Goal: Task Accomplishment & Management: Manage account settings

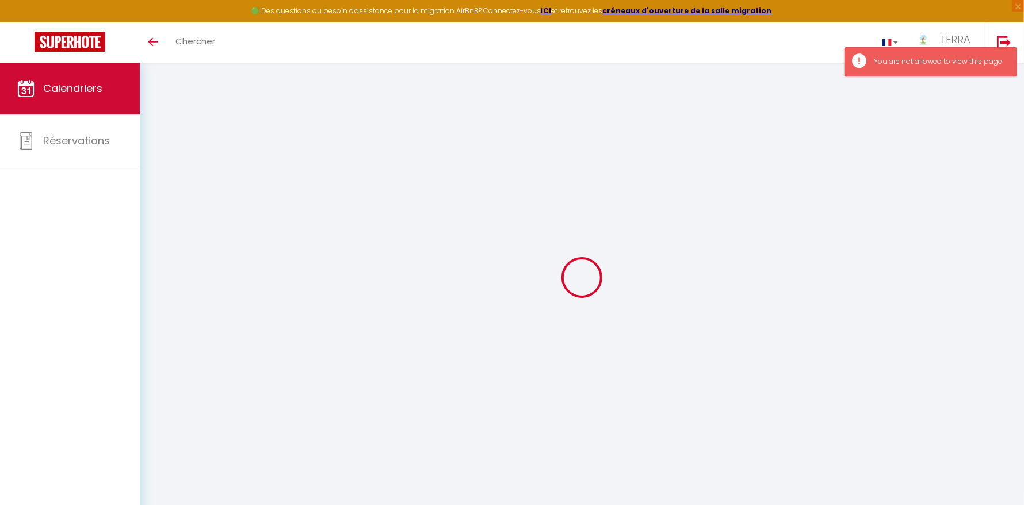
click at [109, 97] on link "Calendriers" at bounding box center [70, 89] width 140 height 52
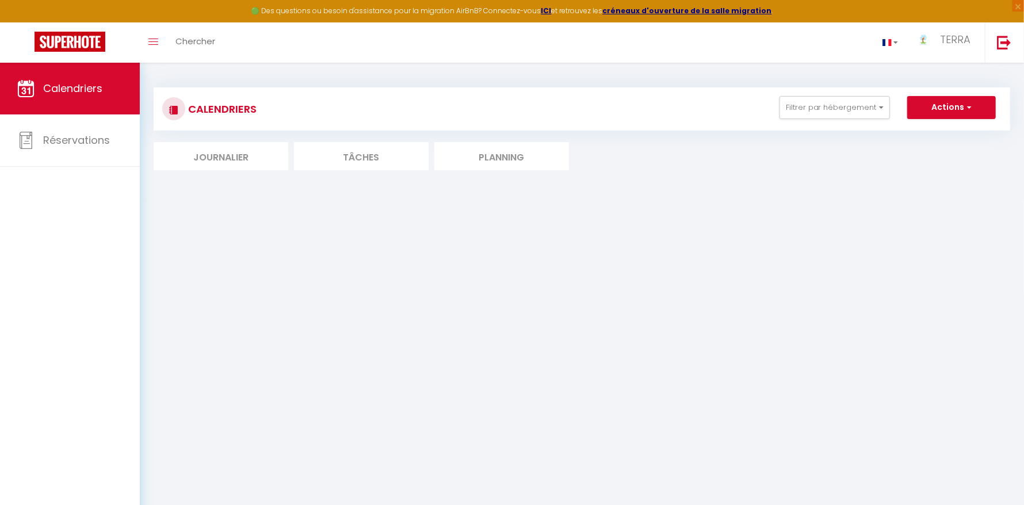
click at [534, 163] on li "Planning" at bounding box center [502, 156] width 135 height 28
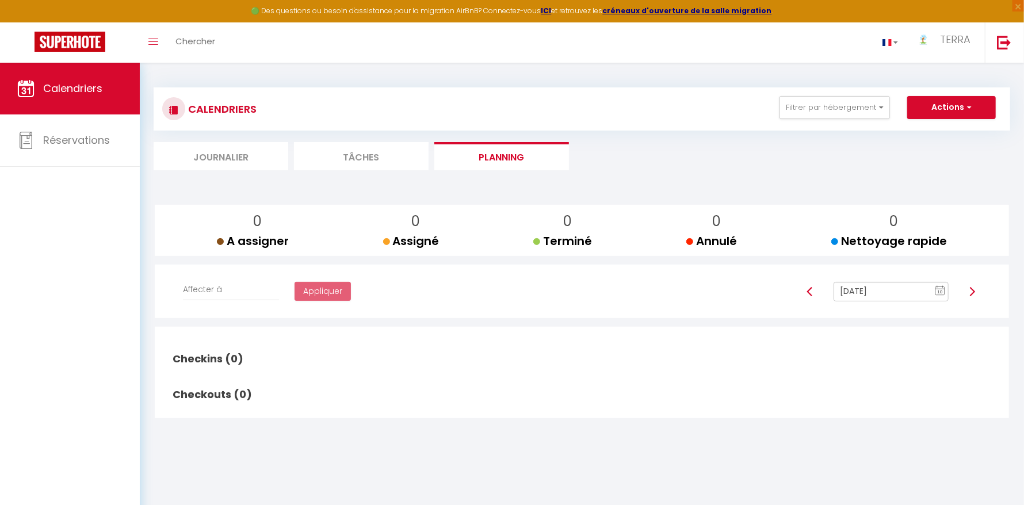
click at [938, 294] on text "10" at bounding box center [941, 292] width 6 height 5
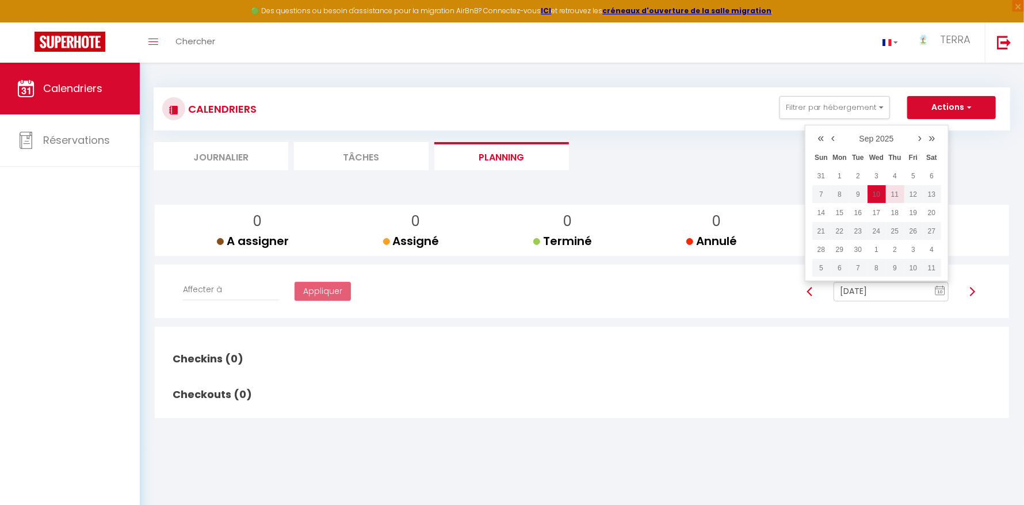
click at [898, 192] on td "11" at bounding box center [895, 194] width 18 height 18
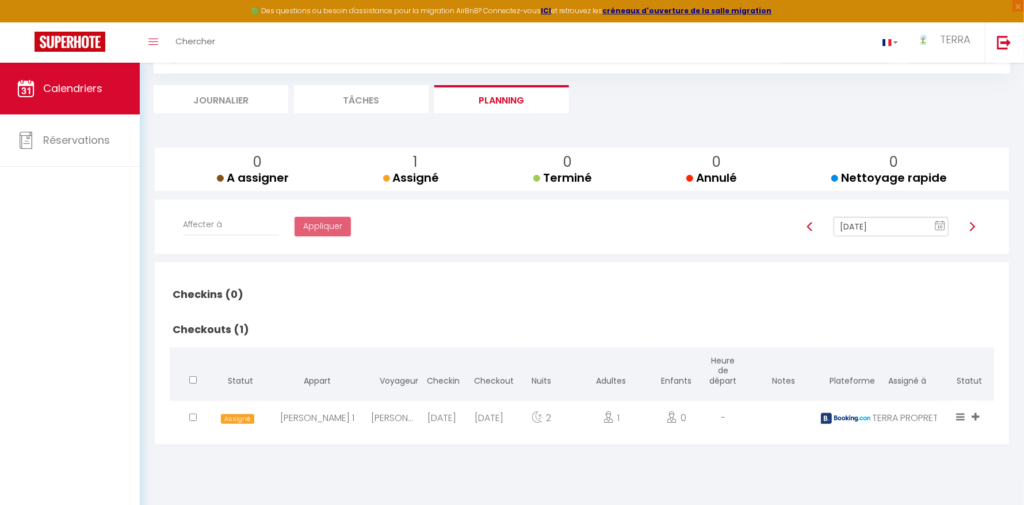
scroll to position [63, 0]
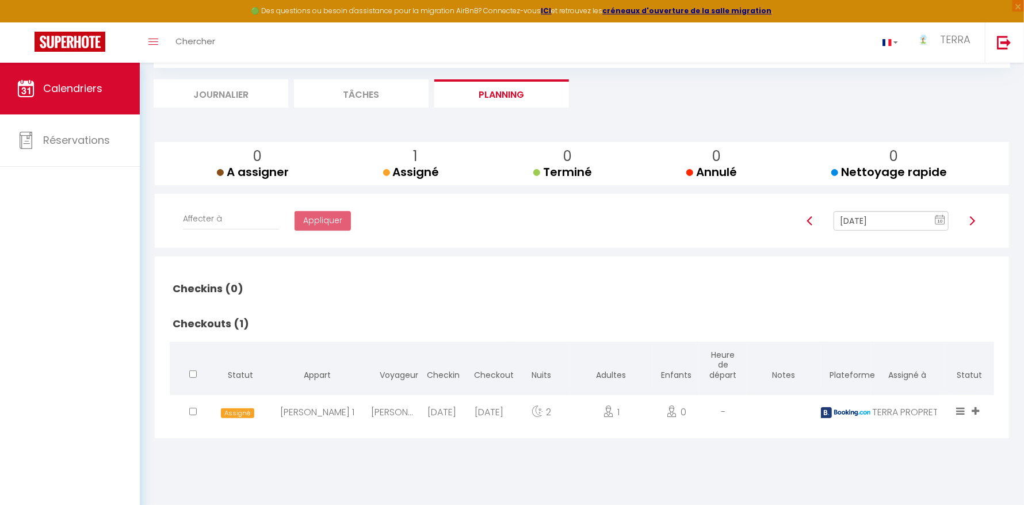
click at [942, 219] on text "10" at bounding box center [941, 221] width 6 height 5
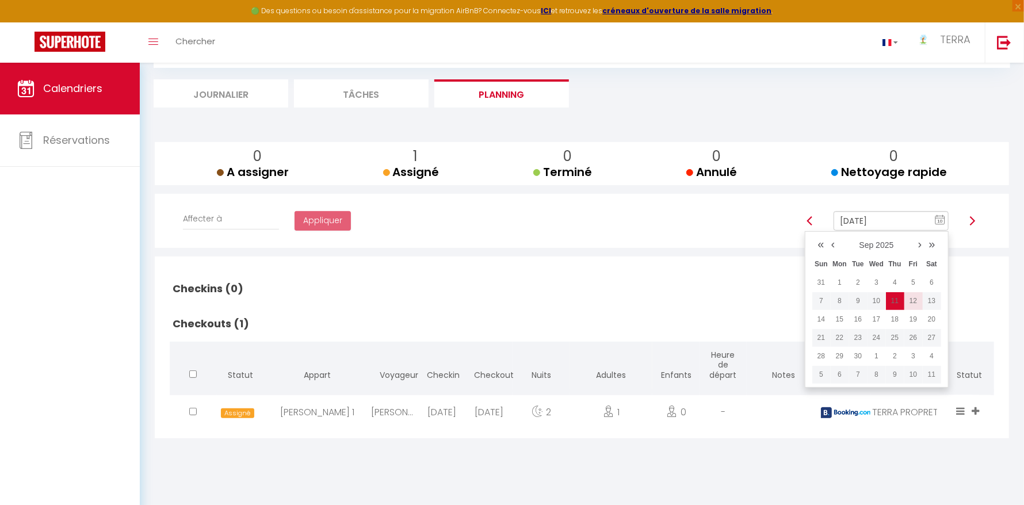
click at [912, 299] on td "12" at bounding box center [914, 301] width 18 height 18
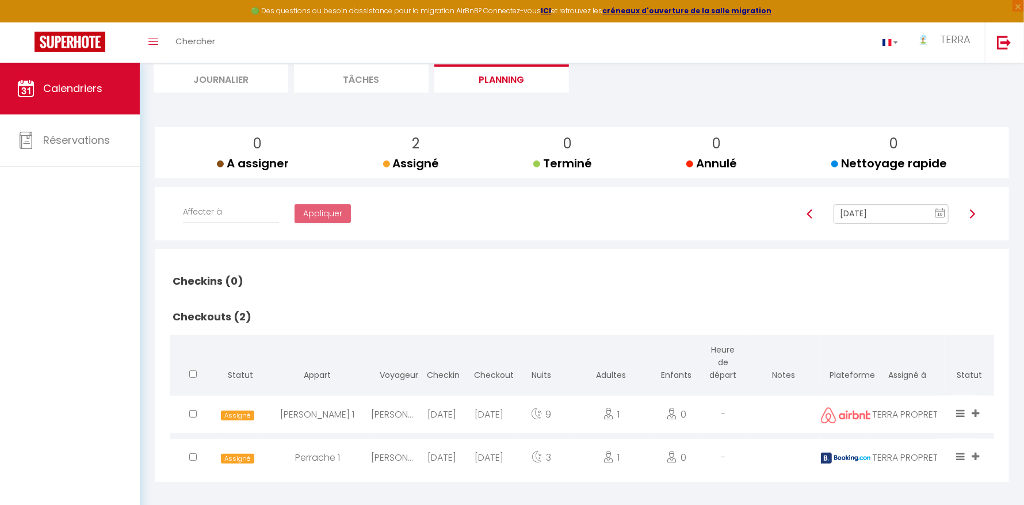
scroll to position [84, 0]
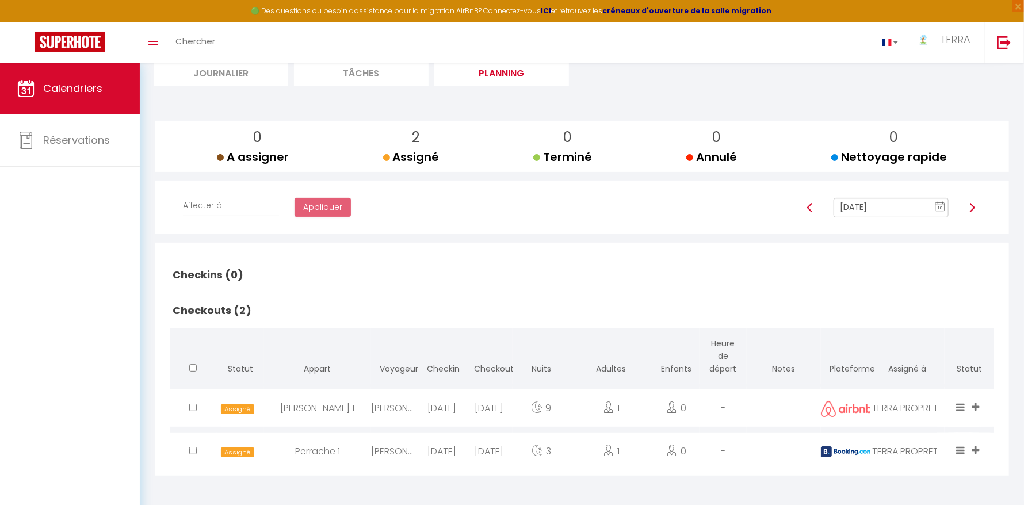
click at [940, 211] on icon "10" at bounding box center [940, 206] width 10 height 10
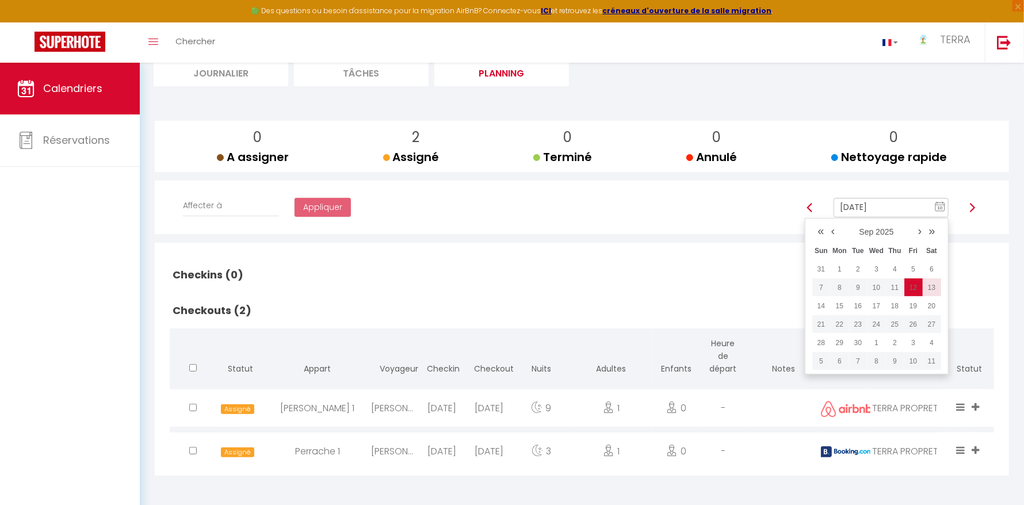
click at [929, 286] on td "13" at bounding box center [932, 288] width 18 height 18
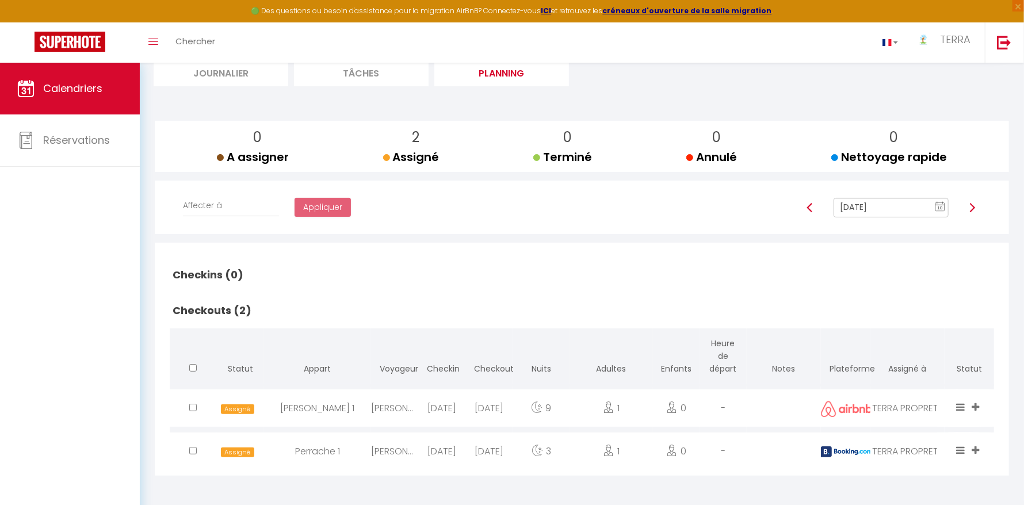
scroll to position [63, 0]
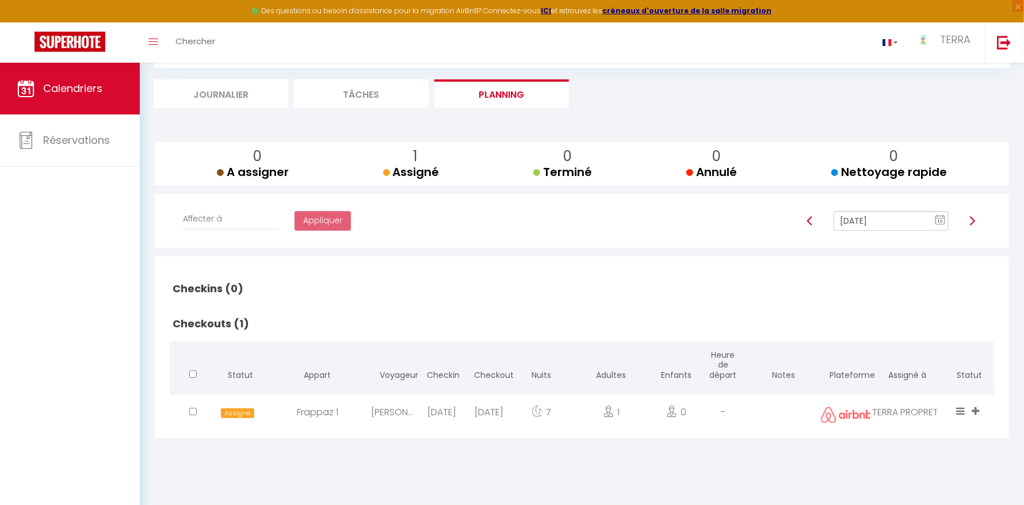
click at [940, 216] on rect at bounding box center [940, 220] width 9 height 8
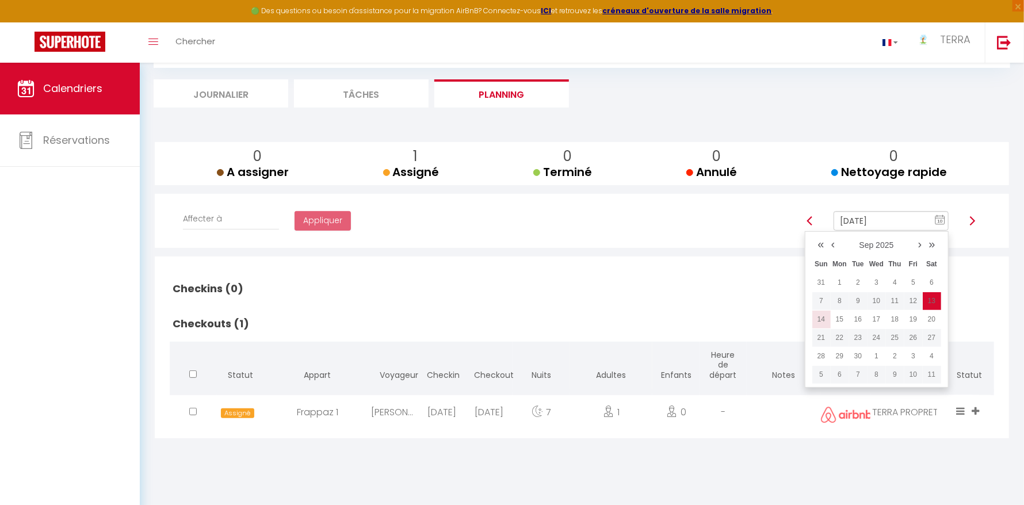
click at [822, 315] on td "14" at bounding box center [822, 319] width 18 height 18
type input "[DATE]"
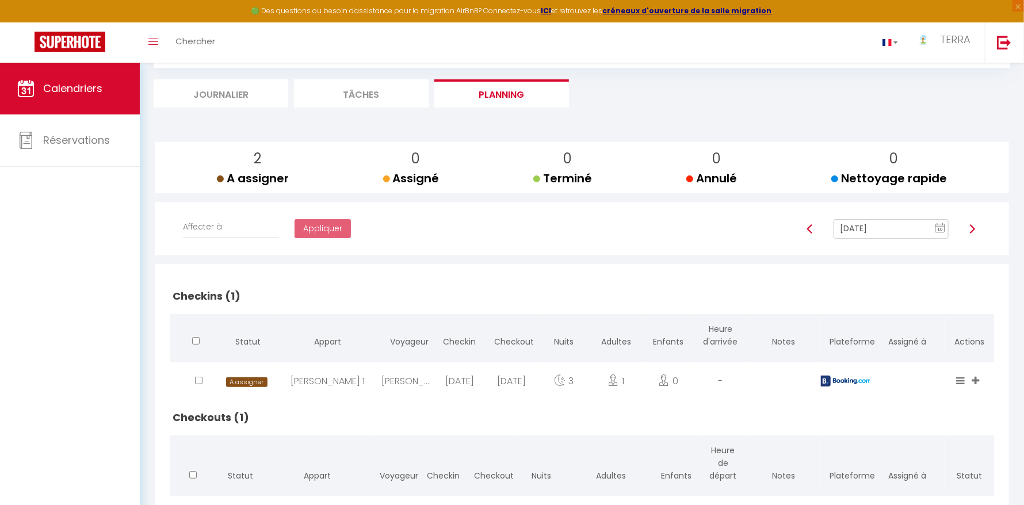
checkbox input "false"
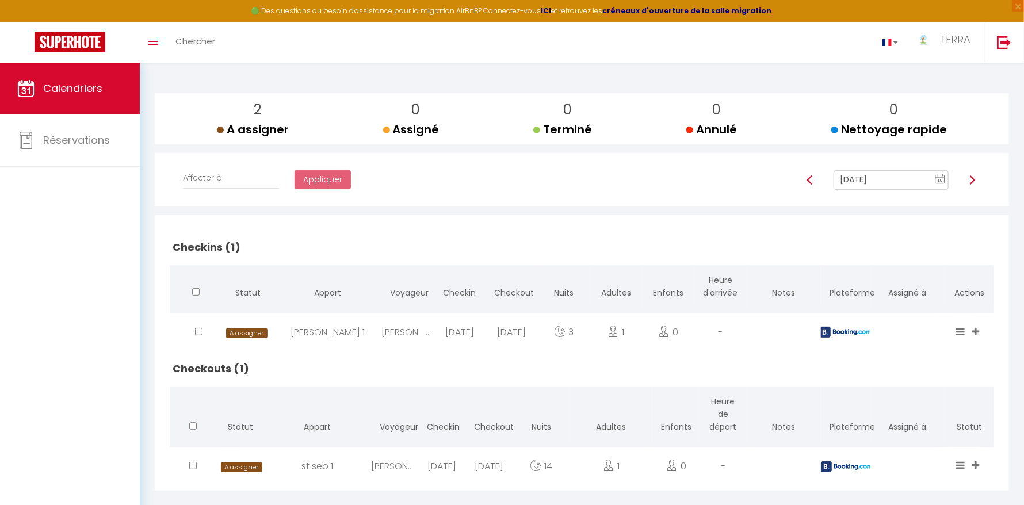
scroll to position [127, 0]
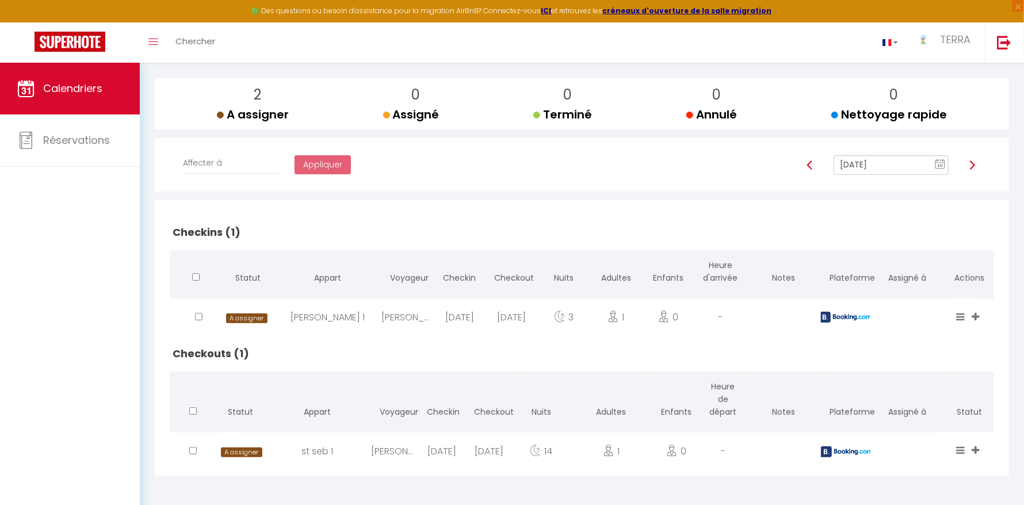
click at [941, 165] on text "10" at bounding box center [941, 165] width 6 height 5
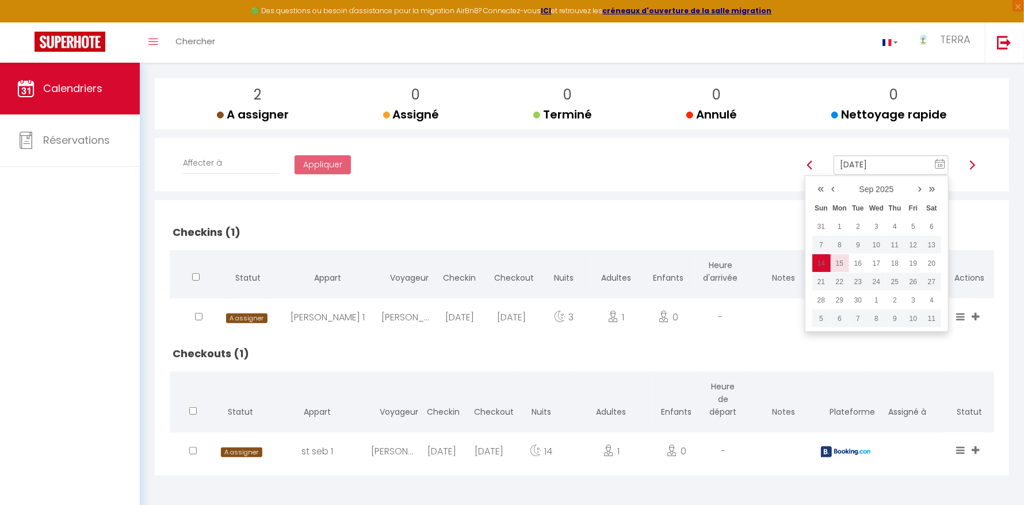
click at [839, 263] on td "15" at bounding box center [840, 263] width 18 height 18
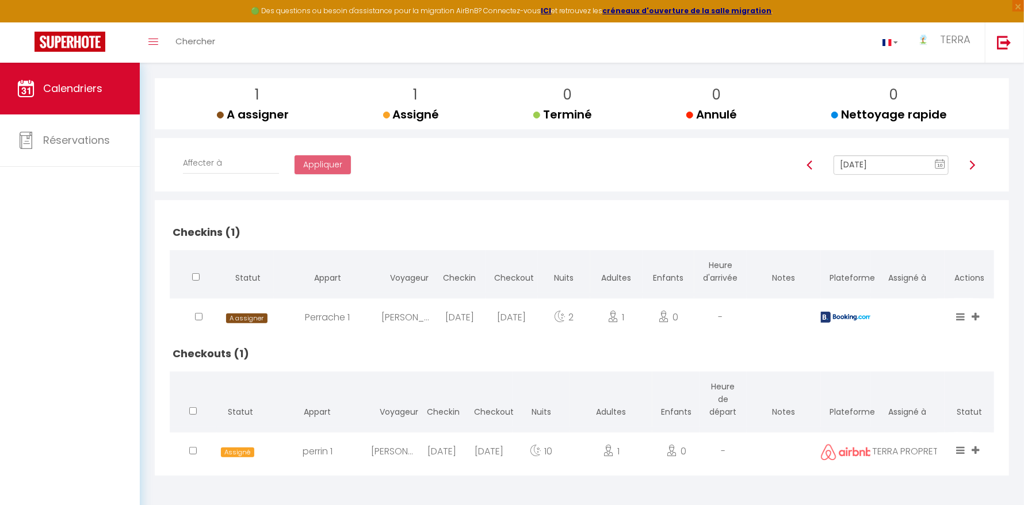
click at [945, 163] on rect at bounding box center [940, 165] width 9 height 8
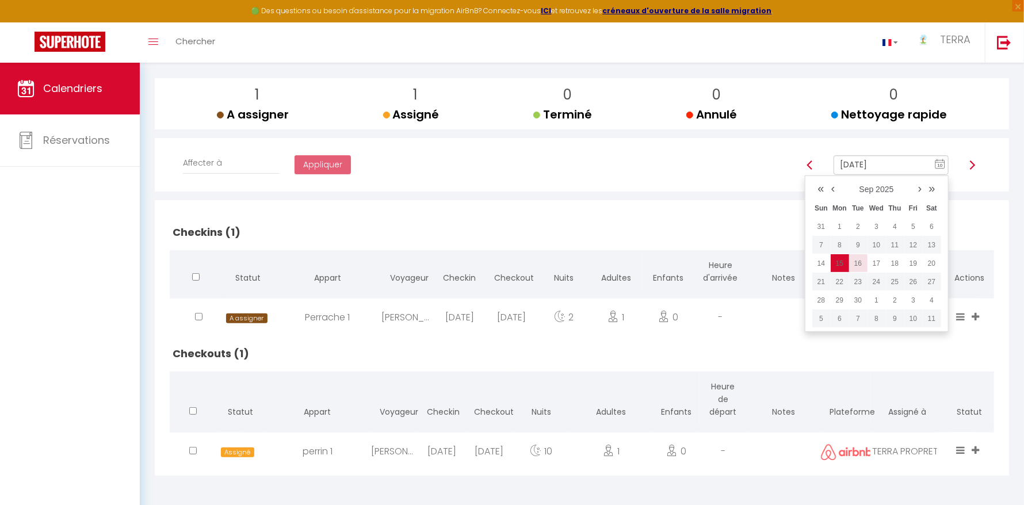
click at [859, 269] on td "16" at bounding box center [859, 263] width 18 height 18
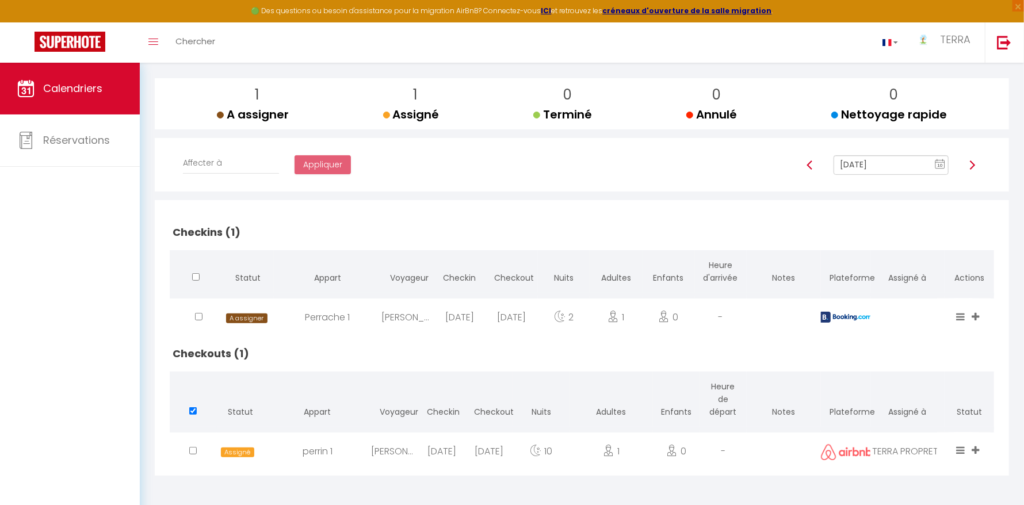
scroll to position [63, 0]
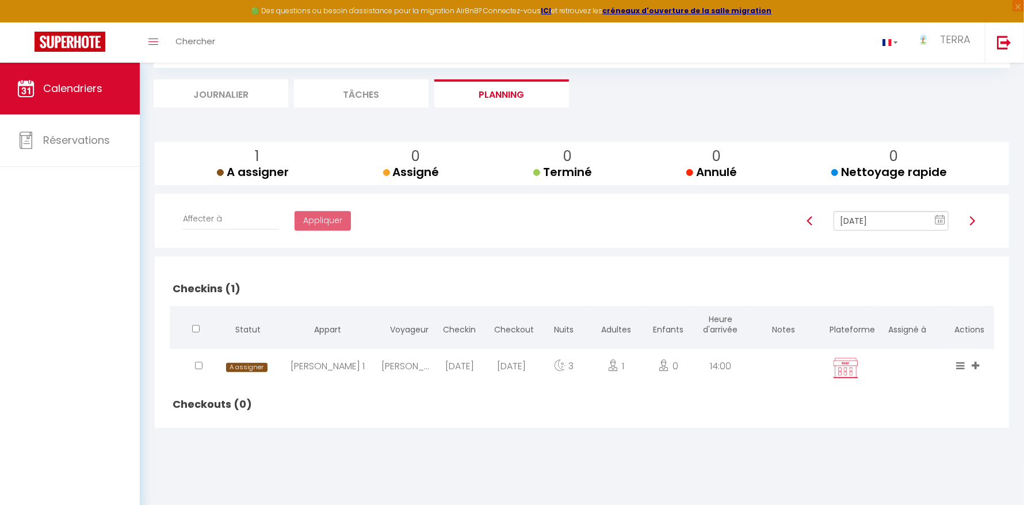
click at [940, 222] on text "10" at bounding box center [941, 221] width 6 height 5
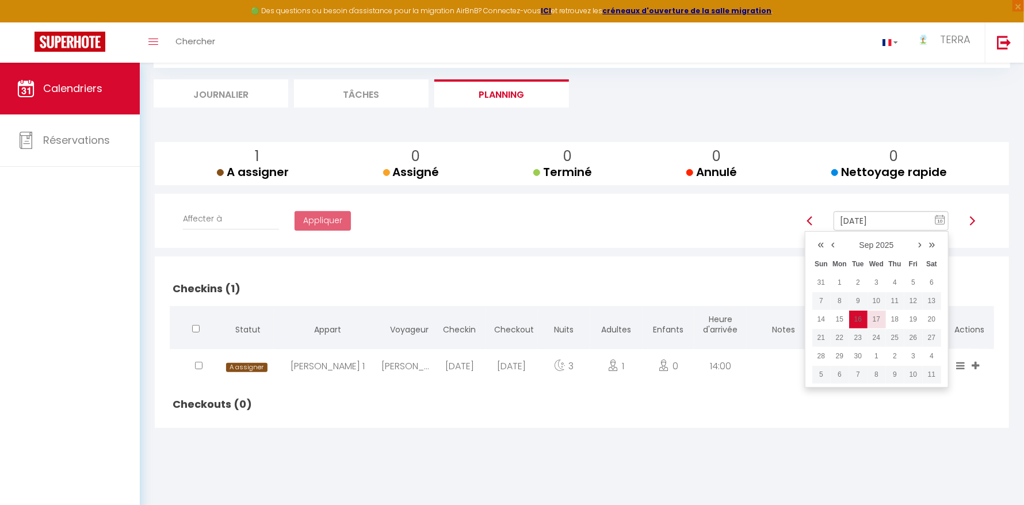
click at [875, 319] on td "17" at bounding box center [877, 319] width 18 height 18
type input "[DATE]"
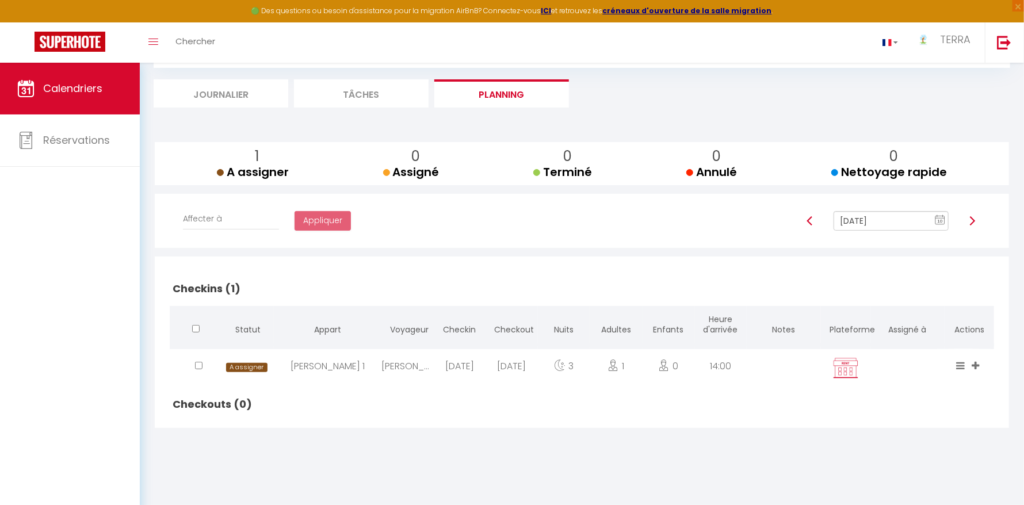
checkbox input "false"
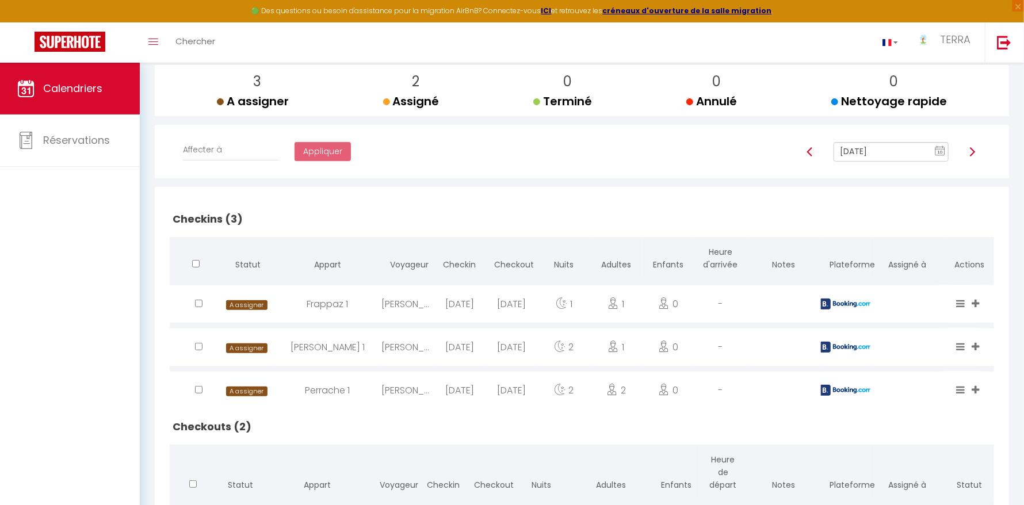
scroll to position [0, 0]
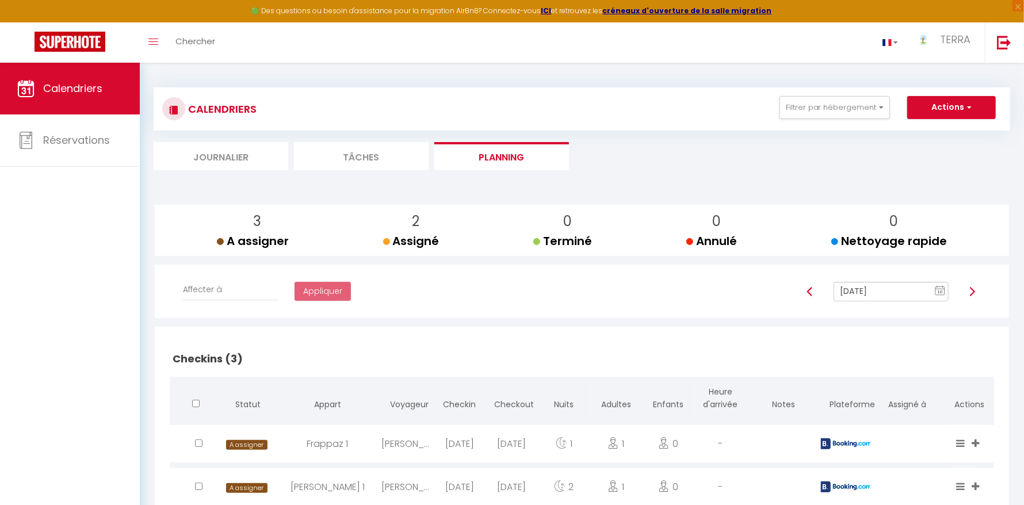
click at [939, 291] on text "10" at bounding box center [941, 292] width 6 height 5
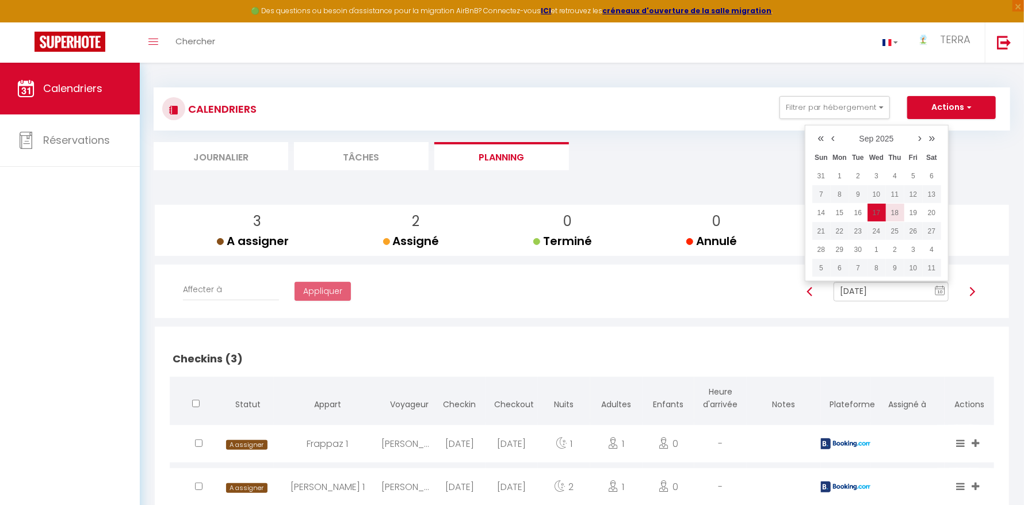
click at [897, 213] on td "18" at bounding box center [895, 213] width 18 height 18
type input "[DATE]"
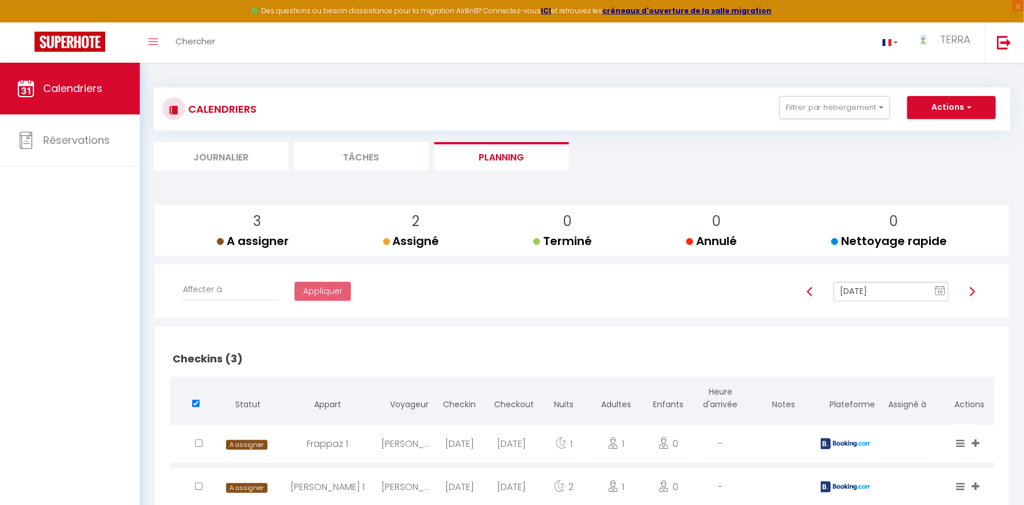
checkbox input "true"
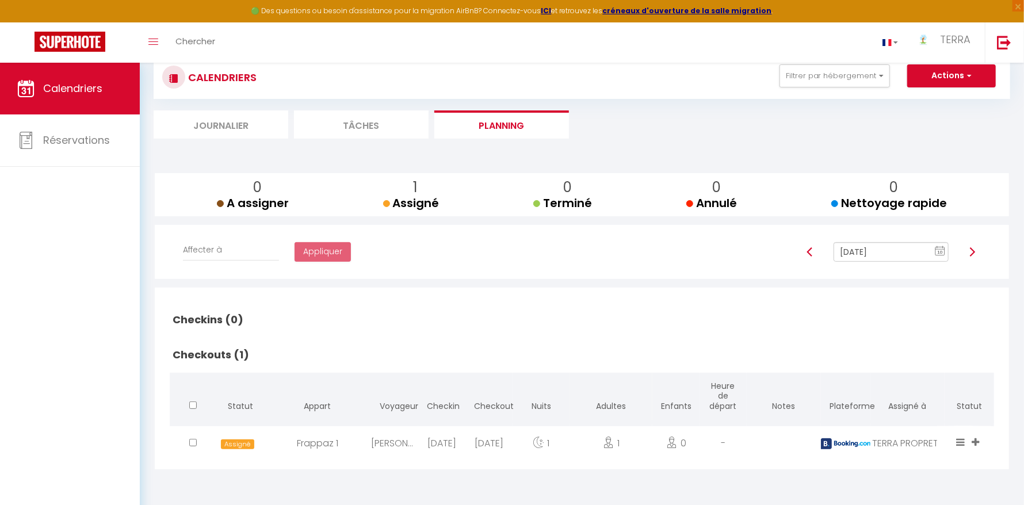
scroll to position [63, 0]
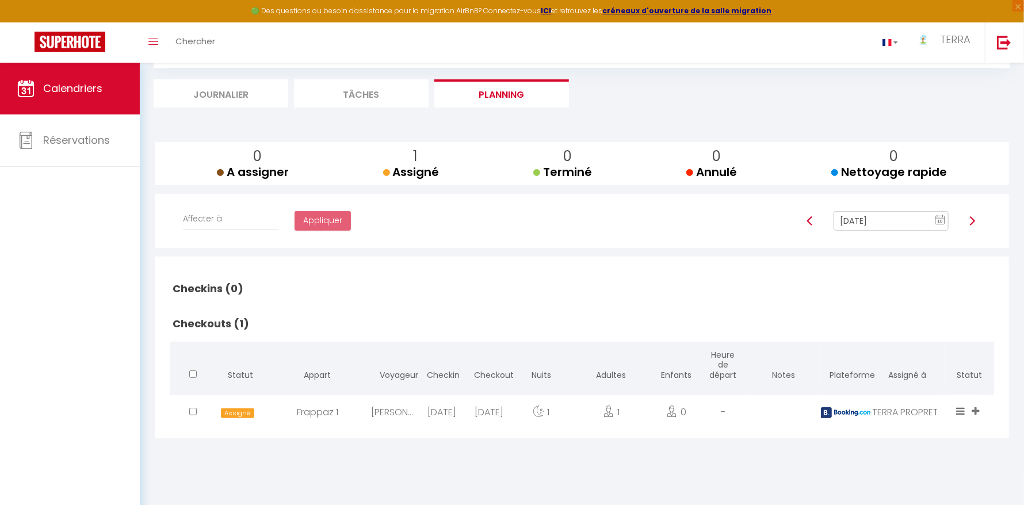
click at [940, 226] on span "10" at bounding box center [940, 221] width 17 height 21
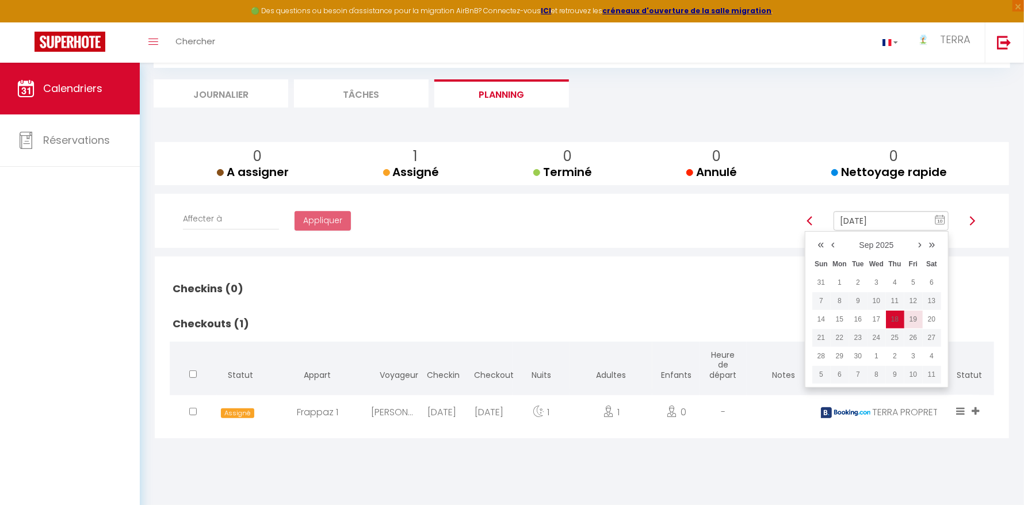
click at [917, 320] on td "19" at bounding box center [914, 319] width 18 height 18
type input "[DATE]"
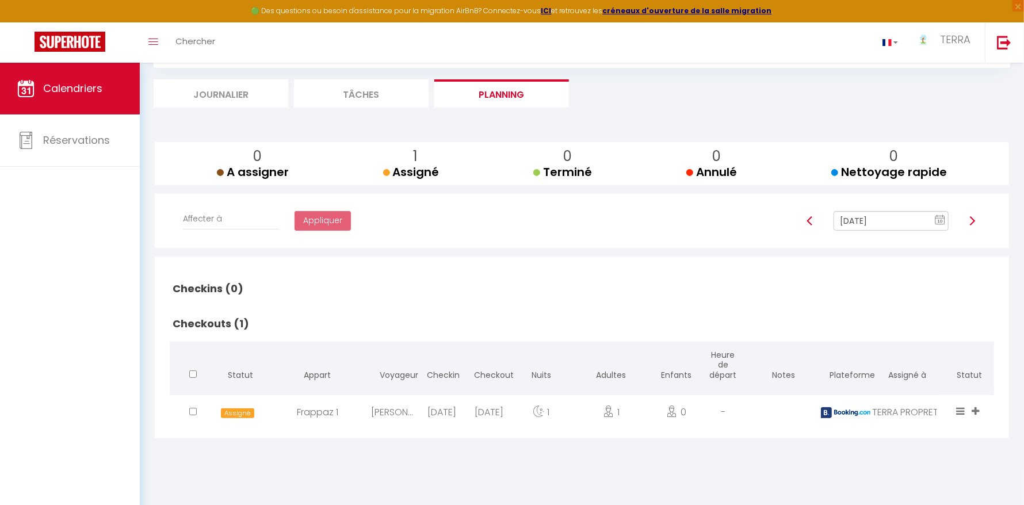
checkbox input "false"
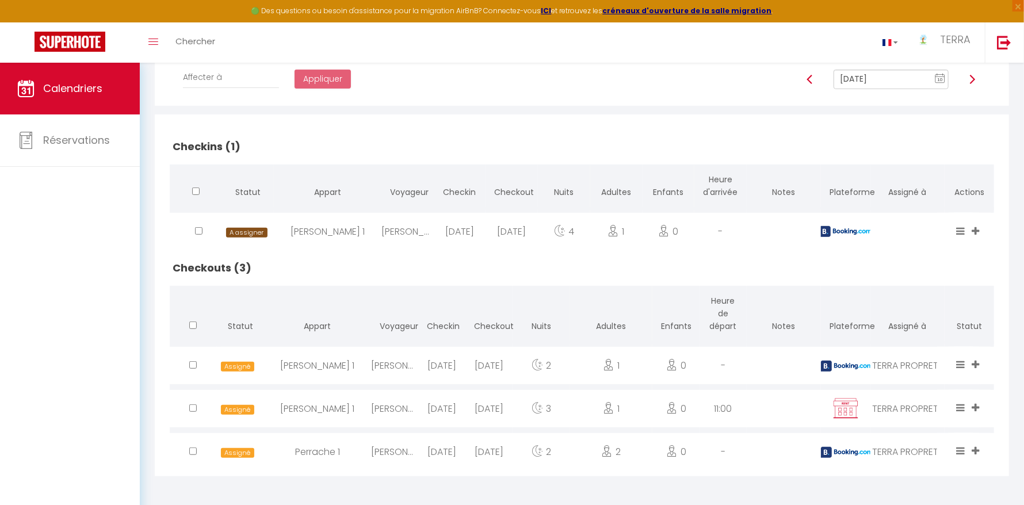
scroll to position [0, 0]
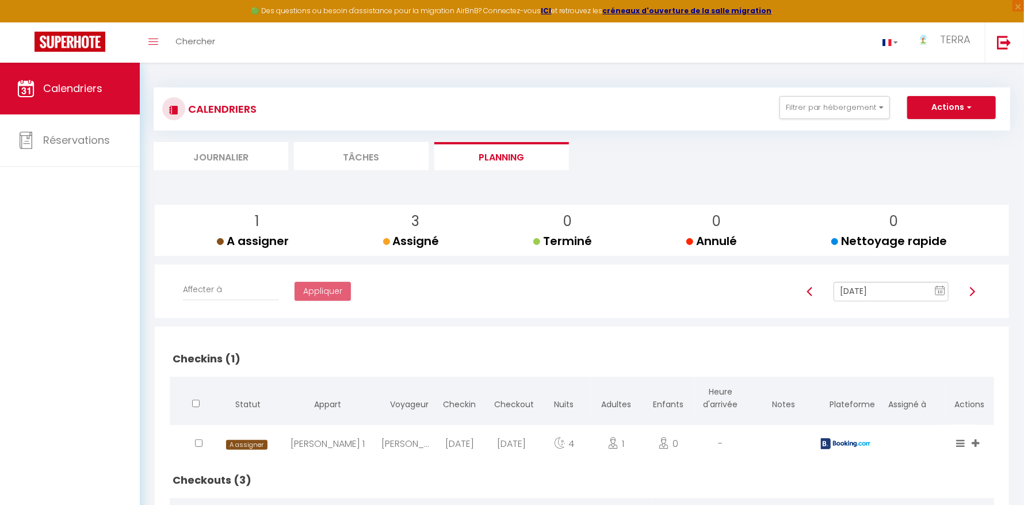
click at [937, 292] on rect at bounding box center [940, 291] width 9 height 8
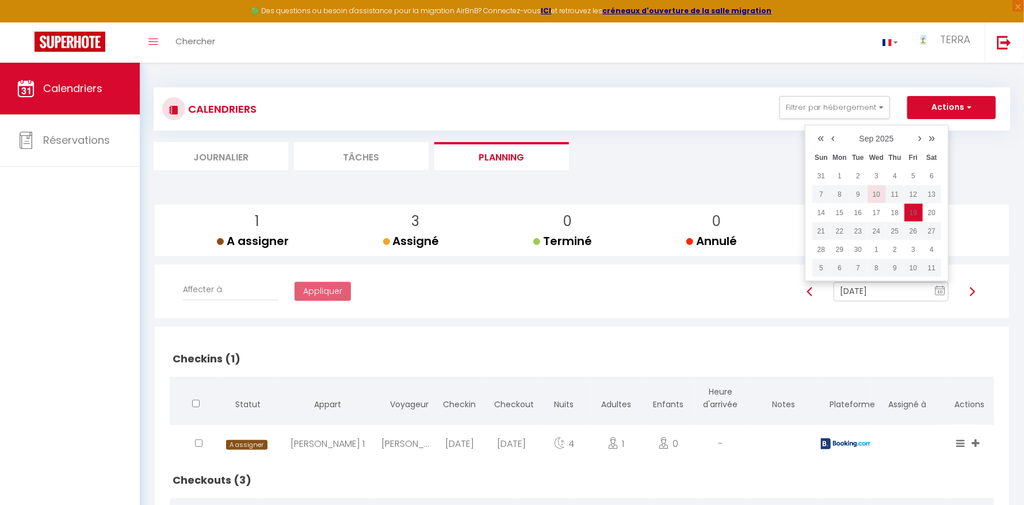
click at [879, 195] on td "10" at bounding box center [877, 194] width 18 height 18
type input "[DATE]"
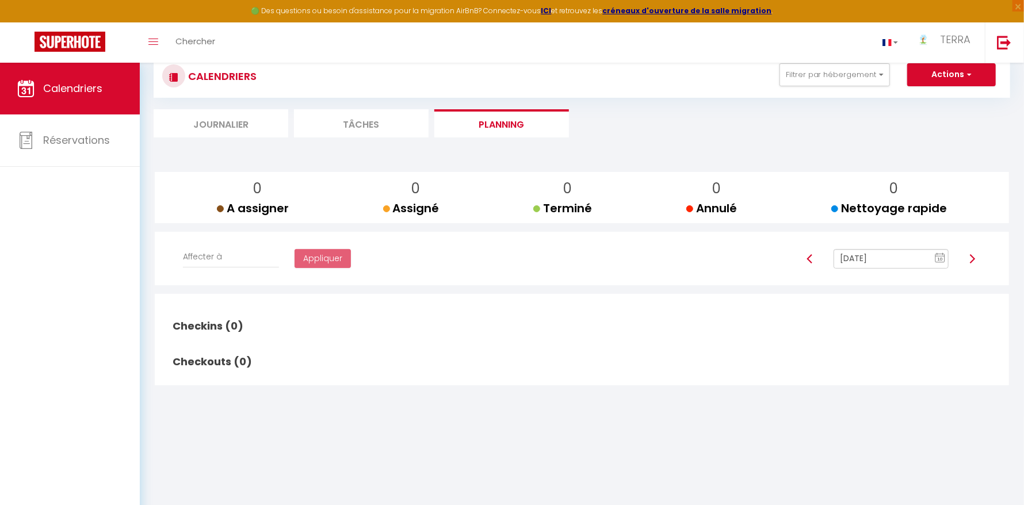
scroll to position [63, 0]
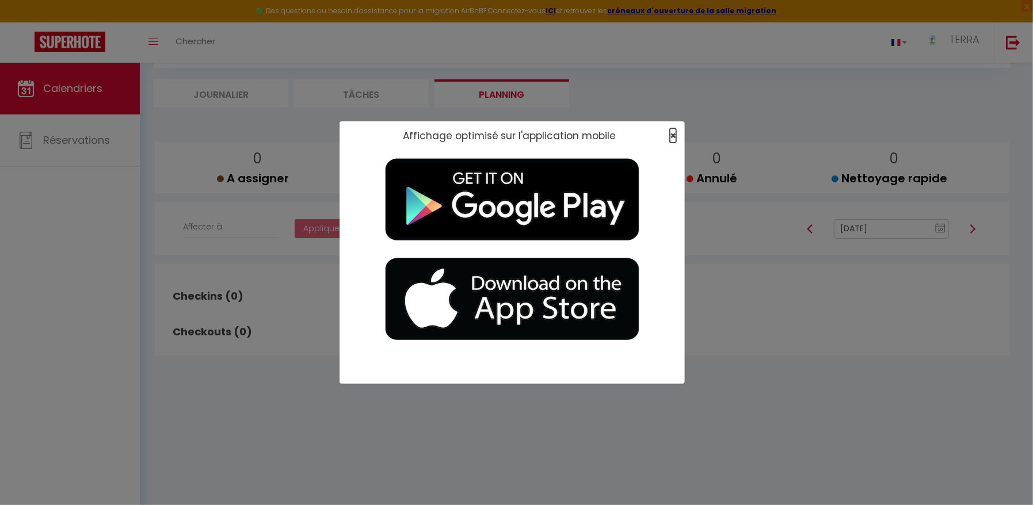
click at [670, 135] on span "×" at bounding box center [673, 135] width 6 height 14
